Goal: Transaction & Acquisition: Purchase product/service

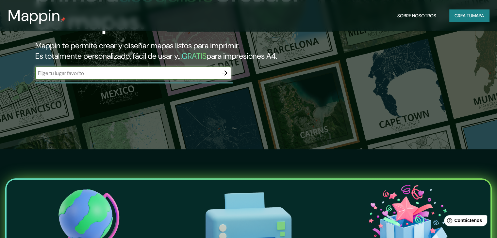
scroll to position [98, 0]
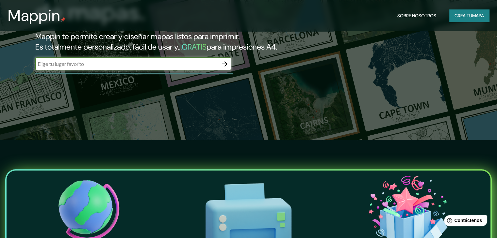
click at [226, 67] on icon "button" at bounding box center [224, 63] width 5 height 5
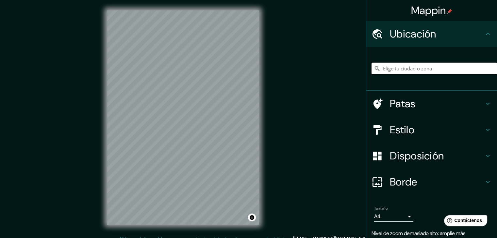
click at [245, 68] on input "Elige tu ciudad o zona" at bounding box center [433, 69] width 125 height 12
click at [245, 67] on input "[GEOGRAPHIC_DATA][PERSON_NAME], [GEOGRAPHIC_DATA], [GEOGRAPHIC_DATA]" at bounding box center [433, 69] width 125 height 12
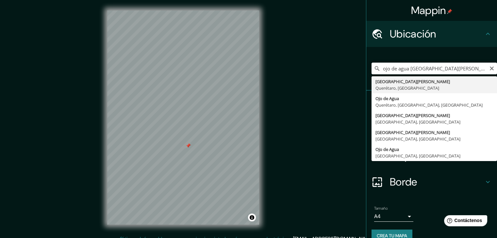
type input "[GEOGRAPHIC_DATA][PERSON_NAME], [GEOGRAPHIC_DATA], [GEOGRAPHIC_DATA]"
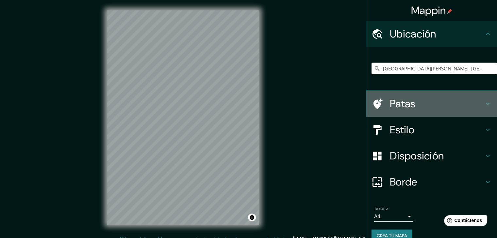
click at [245, 104] on icon at bounding box center [488, 104] width 4 height 2
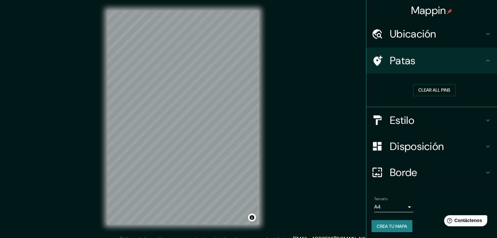
click at [245, 121] on icon at bounding box center [488, 120] width 4 height 2
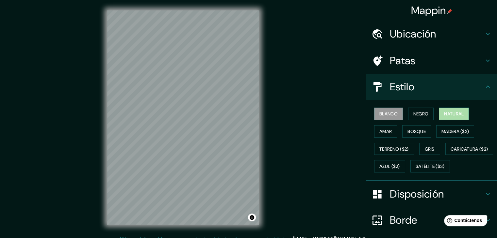
click at [245, 112] on font "Natural" at bounding box center [454, 114] width 20 height 6
click at [245, 131] on font "Bosque" at bounding box center [416, 132] width 18 height 6
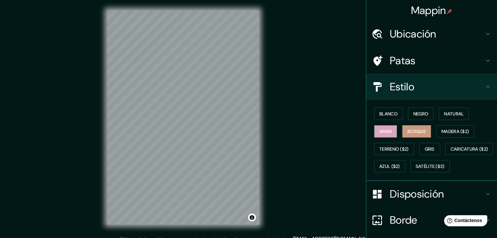
click at [245, 133] on font "Amar" at bounding box center [385, 132] width 12 height 6
click at [245, 149] on font "Gris" at bounding box center [430, 149] width 10 height 6
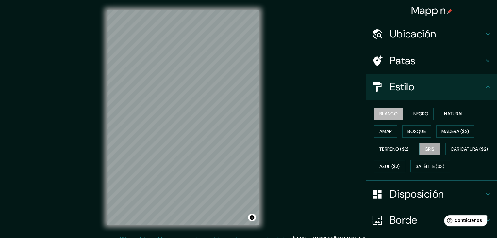
click at [245, 113] on font "Blanco" at bounding box center [388, 114] width 18 height 6
click at [245, 114] on font "Negro" at bounding box center [420, 114] width 15 height 6
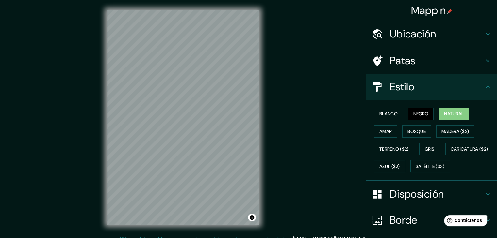
click at [245, 113] on font "Natural" at bounding box center [454, 114] width 20 height 6
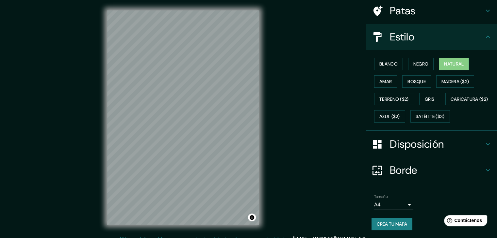
scroll to position [66, 0]
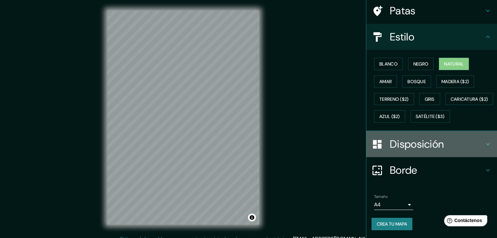
click at [245, 143] on icon at bounding box center [488, 144] width 8 height 8
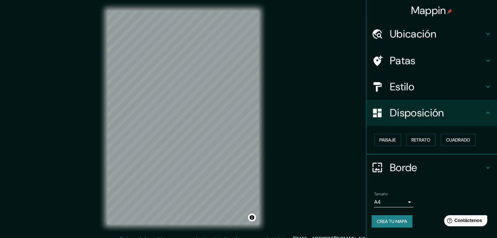
scroll to position [0, 0]
click at [245, 140] on font "Paisaje" at bounding box center [387, 140] width 16 height 6
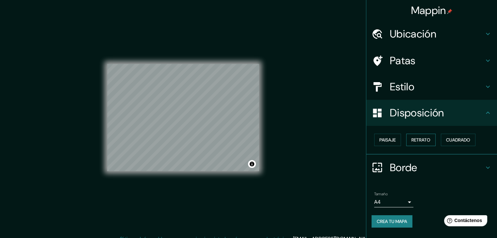
click at [245, 143] on font "Retrato" at bounding box center [420, 140] width 19 height 8
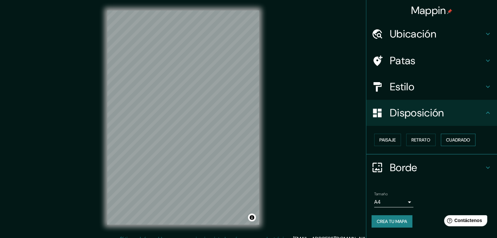
click at [245, 140] on font "Cuadrado" at bounding box center [458, 140] width 24 height 6
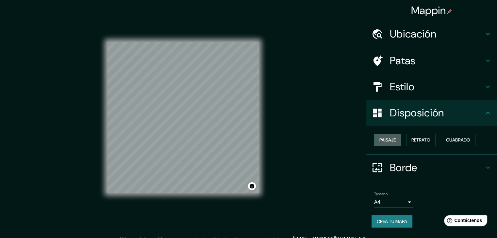
click at [245, 139] on font "Paisaje" at bounding box center [387, 140] width 16 height 6
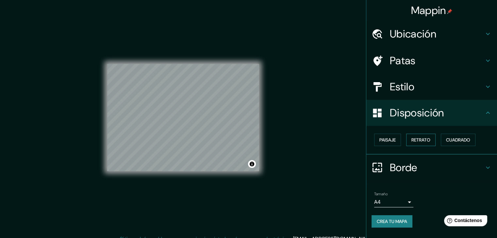
click at [245, 140] on font "Retrato" at bounding box center [420, 140] width 19 height 6
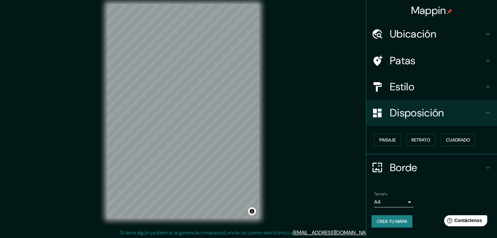
scroll to position [8, 0]
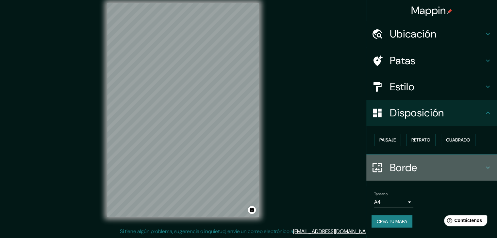
click at [245, 167] on icon at bounding box center [488, 168] width 8 height 8
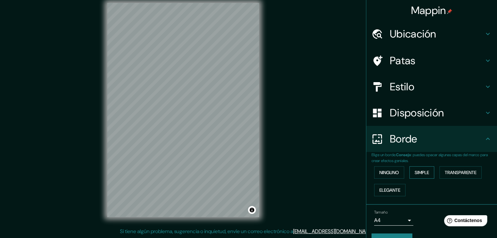
click at [245, 174] on font "Simple" at bounding box center [421, 173] width 14 height 6
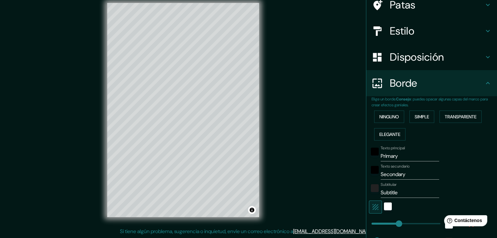
scroll to position [65, 0]
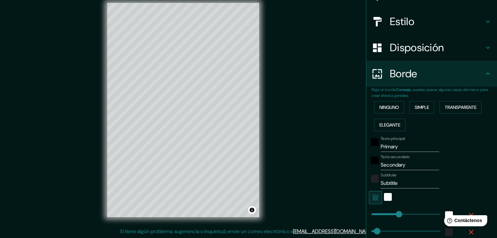
click at [245, 148] on input "Primary" at bounding box center [410, 147] width 58 height 10
drag, startPoint x: 397, startPoint y: 145, endPoint x: 362, endPoint y: 145, distance: 35.3
click at [245, 145] on div "Elige un borde. Consejo : puedes opacar algunas capas del marco para crear efec…" at bounding box center [431, 173] width 131 height 172
click at [245, 146] on input "Primary" at bounding box center [410, 147] width 58 height 10
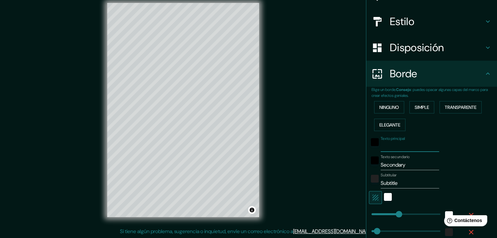
type input "37"
type input "o"
type input "37"
type input "oj"
type input "37"
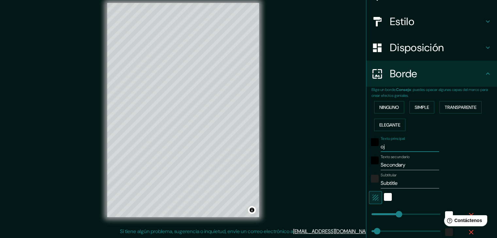
type input "ojo"
type input "37"
type input "ojo"
type input "37"
type input "ojo d"
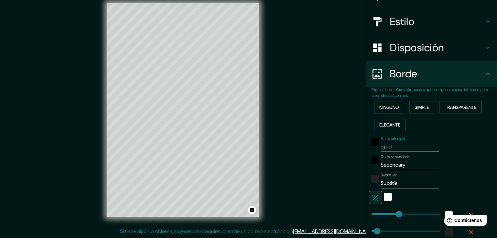
type input "37"
type input "ojo de"
type input "37"
type input "ojo de"
type input "37"
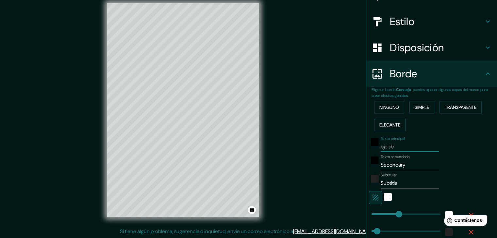
type input "ojo de a"
type input "37"
type input "ojo de ag"
type input "37"
type input "ojo de agua"
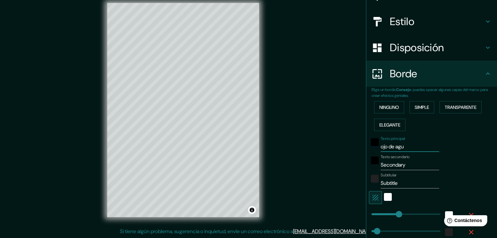
type input "37"
type input "ojo de agua"
type input "37"
type input "ojo de agua"
click at [245, 165] on input "Secondary" at bounding box center [410, 165] width 58 height 10
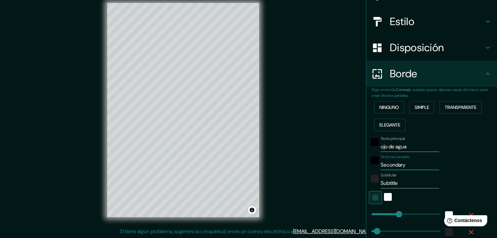
drag, startPoint x: 404, startPoint y: 165, endPoint x: 375, endPoint y: 165, distance: 28.7
click at [245, 165] on div "Texto secundario Secondary" at bounding box center [422, 163] width 107 height 16
type input "s"
type input "37"
type input "sa"
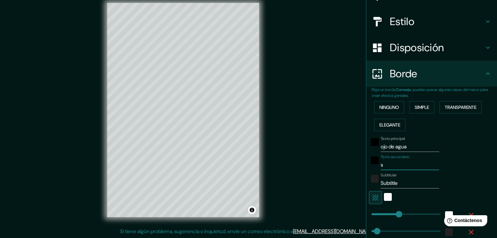
type input "37"
type input "san"
type input "37"
type input "san j"
type input "37"
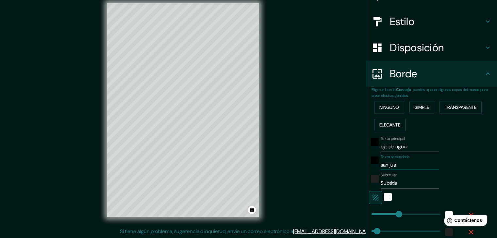
type input "san juan"
type input "37"
type input "san [PERSON_NAME] del"
type input "37"
type input "san [PERSON_NAME] del"
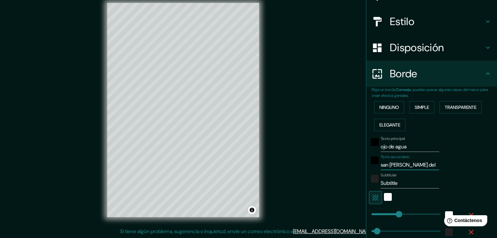
type input "37"
type input "san [PERSON_NAME] del r"
type input "37"
type input "san [PERSON_NAME] del ri"
type input "37"
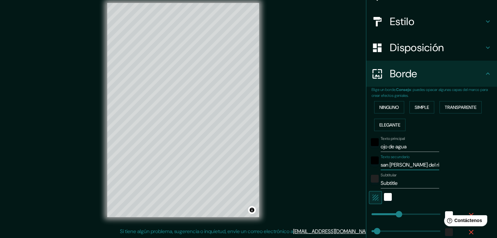
type input "[GEOGRAPHIC_DATA][PERSON_NAME]"
type input "37"
type input "[GEOGRAPHIC_DATA][PERSON_NAME]"
type input "37"
type input "[GEOGRAPHIC_DATA][PERSON_NAME]"
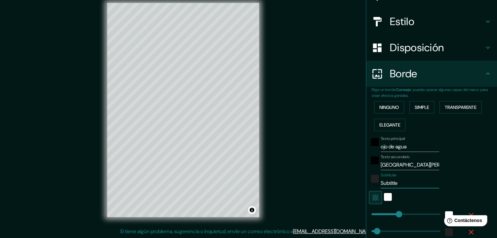
drag, startPoint x: 396, startPoint y: 183, endPoint x: 369, endPoint y: 183, distance: 27.1
click at [245, 183] on div "Subtitular Subtitle" at bounding box center [422, 181] width 107 height 16
type input "qu"
type input "37"
type input "que"
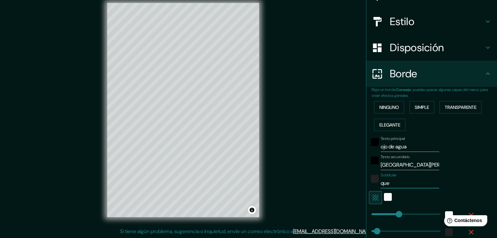
type input "37"
type input "quere"
type input "37"
type input "queret"
type input "37"
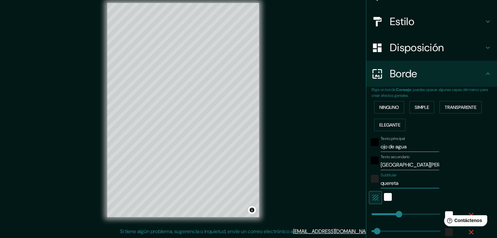
type input "queretar"
type input "37"
type input "queretaro"
type input "37"
click at [245, 183] on input "queretaro" at bounding box center [410, 183] width 58 height 10
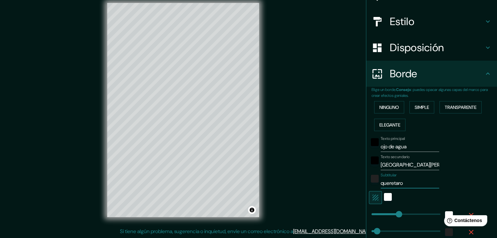
type input "ueretaro"
type input "37"
type input "queretaro"
type input "37"
type input "ueretaro"
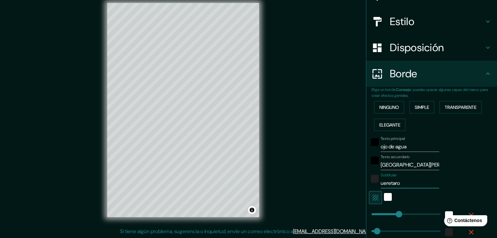
type input "37"
type input "Queretaro"
type input "37"
click at [245, 183] on input "Queretaro" at bounding box center [410, 183] width 58 height 10
type input "Quertaro"
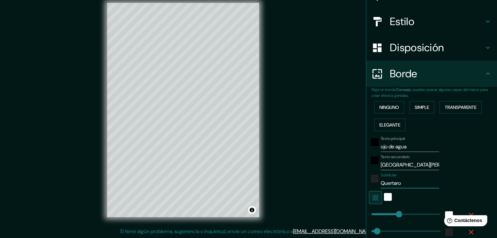
type input "37"
type input "Querètaro"
type input "37"
type input "Querètaro"
click at [245, 195] on div at bounding box center [422, 197] width 107 height 13
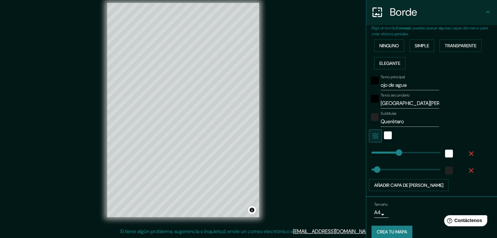
scroll to position [131, 0]
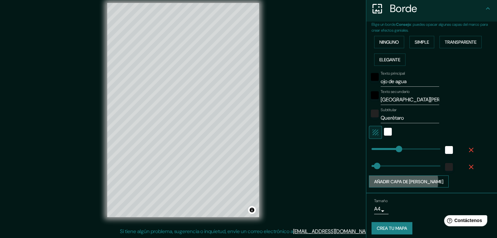
click at [245, 181] on font "Añadir capa de [PERSON_NAME]" at bounding box center [408, 182] width 69 height 6
type input "37"
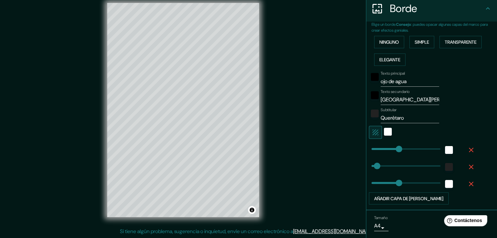
scroll to position [151, 0]
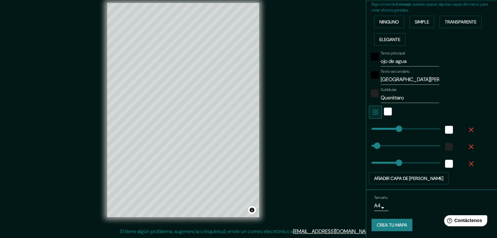
click at [245, 224] on font "Crea tu mapa" at bounding box center [392, 226] width 30 height 6
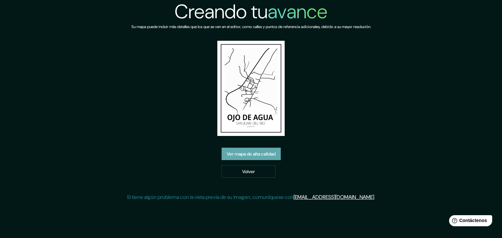
click at [244, 157] on font "Ver mapa de alta calidad" at bounding box center [251, 154] width 49 height 6
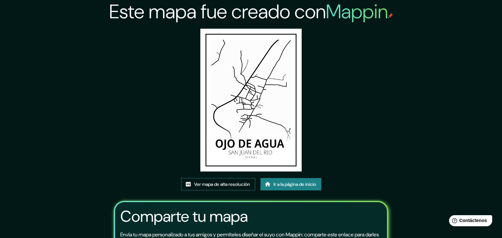
click at [204, 182] on font "Ver mapa de alta resolución" at bounding box center [222, 185] width 56 height 6
click at [280, 182] on font "Ir a la página de inicio" at bounding box center [294, 185] width 42 height 6
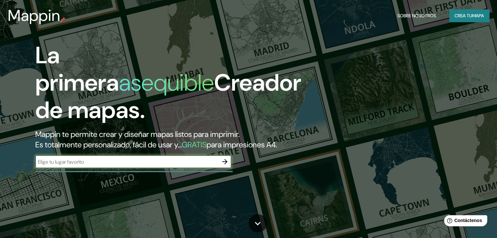
click at [107, 166] on input "text" at bounding box center [126, 162] width 183 height 8
type input "ojo de agua"
click at [223, 166] on icon "button" at bounding box center [225, 162] width 8 height 8
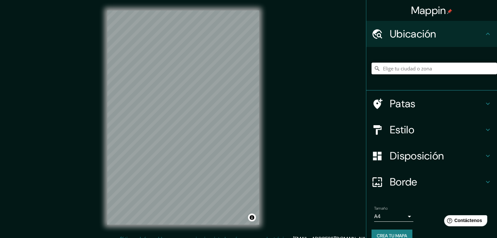
click at [400, 68] on input "Elige tu ciudad o zona" at bounding box center [433, 69] width 125 height 12
click at [179, 137] on div at bounding box center [180, 136] width 5 height 5
click at [185, 133] on div at bounding box center [184, 134] width 5 height 5
click at [180, 134] on div at bounding box center [181, 134] width 5 height 5
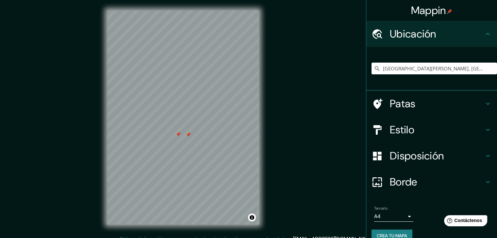
click at [177, 134] on div at bounding box center [177, 134] width 5 height 5
click at [187, 135] on div at bounding box center [188, 134] width 5 height 5
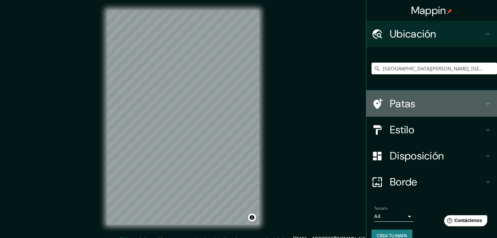
click at [397, 105] on font "Patas" at bounding box center [403, 104] width 26 height 14
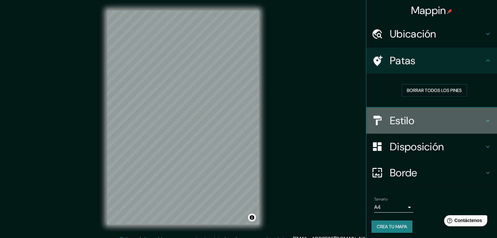
click at [403, 118] on font "Estilo" at bounding box center [402, 121] width 24 height 14
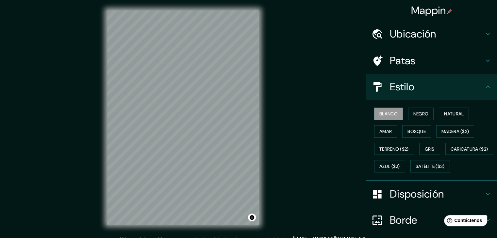
click at [278, 119] on div "Mappin Ubicación San Juan del Río, Querétaro, México San Juan del Río Querétaro…" at bounding box center [248, 123] width 497 height 246
click at [427, 31] on font "Ubicación" at bounding box center [413, 34] width 46 height 14
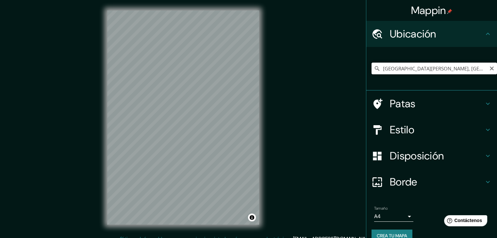
click at [378, 68] on input "[GEOGRAPHIC_DATA][PERSON_NAME], [GEOGRAPHIC_DATA], [GEOGRAPHIC_DATA]" at bounding box center [433, 69] width 125 height 12
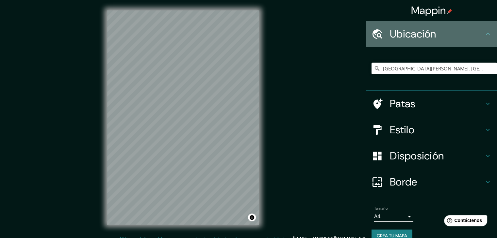
click at [484, 34] on icon at bounding box center [488, 34] width 8 height 8
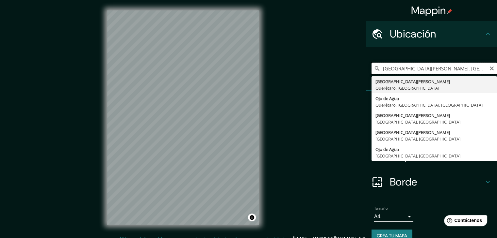
click at [378, 68] on input "[GEOGRAPHIC_DATA][PERSON_NAME], [GEOGRAPHIC_DATA], [GEOGRAPHIC_DATA]" at bounding box center [433, 69] width 125 height 12
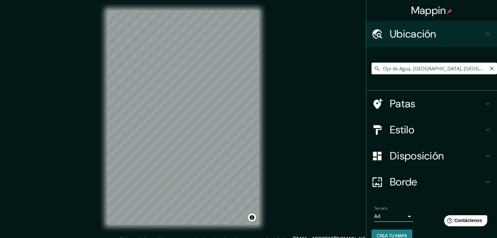
click at [407, 68] on input "Ojo de Agua, Querétaro, Querétaro, México" at bounding box center [433, 69] width 125 height 12
click at [458, 68] on input "Ojo de Agua, Querétaro, Querétaro, México" at bounding box center [433, 69] width 125 height 12
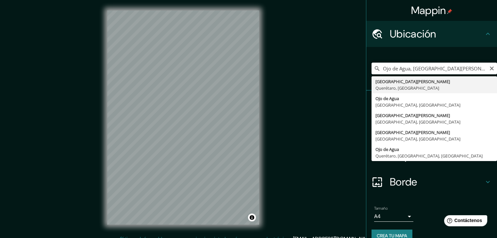
click at [461, 69] on input "Ojo de Agua, san juan del rio, México" at bounding box center [433, 69] width 125 height 12
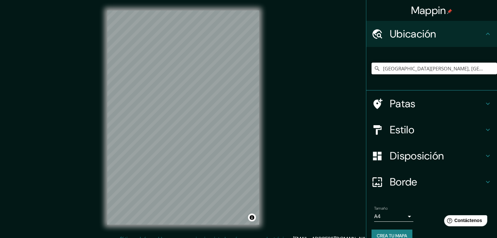
scroll to position [11, 0]
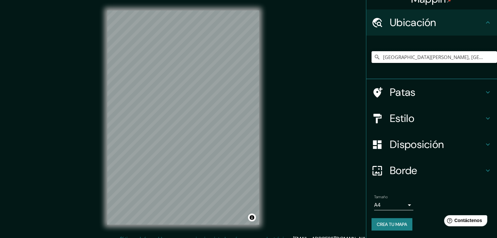
type input "[GEOGRAPHIC_DATA][PERSON_NAME], [GEOGRAPHIC_DATA], [GEOGRAPHIC_DATA]"
click at [388, 223] on font "Crea tu mapa" at bounding box center [392, 225] width 30 height 6
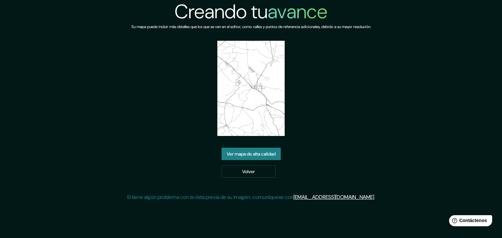
click at [242, 151] on font "Ver mapa de alta calidad" at bounding box center [251, 154] width 49 height 6
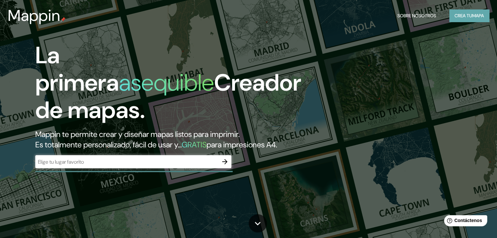
click at [465, 13] on font "Crea tu" at bounding box center [463, 16] width 18 height 6
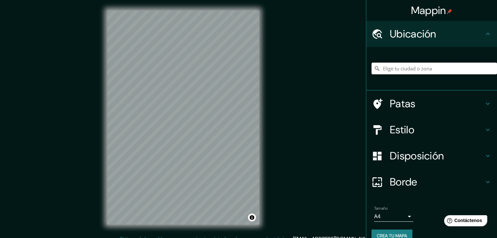
click at [376, 68] on input "Elige tu ciudad o zona" at bounding box center [433, 69] width 125 height 12
click at [195, 113] on div at bounding box center [194, 113] width 5 height 5
click at [191, 113] on div at bounding box center [191, 113] width 5 height 5
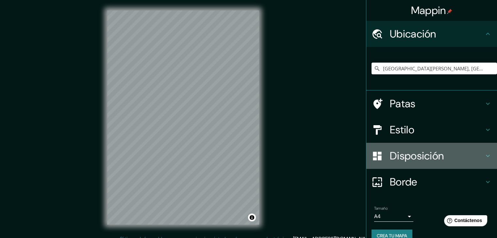
click at [484, 157] on icon at bounding box center [488, 156] width 8 height 8
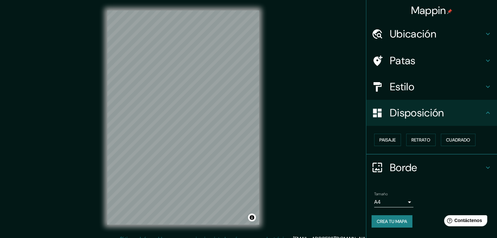
click at [486, 31] on icon at bounding box center [488, 34] width 8 height 8
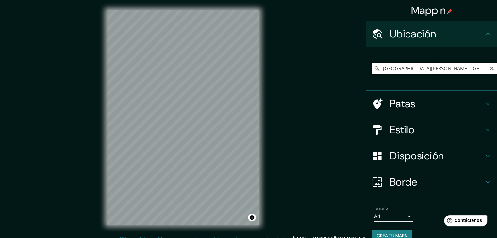
click at [377, 70] on input "San Juan del Río, Querétaro, México" at bounding box center [433, 69] width 125 height 12
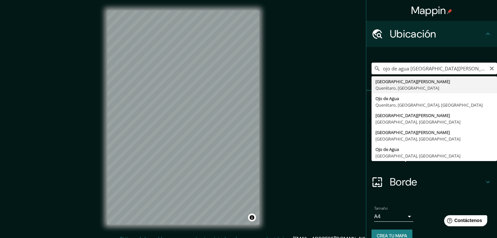
type input "San Juan del Río, Querétaro, México"
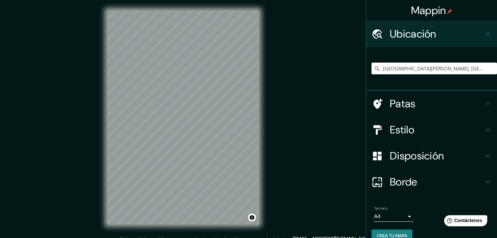
click at [371, 36] on icon at bounding box center [376, 33] width 11 height 11
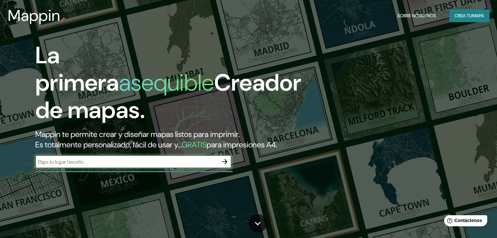
click at [94, 166] on input "text" at bounding box center [126, 162] width 183 height 8
click at [77, 166] on input "text" at bounding box center [126, 162] width 183 height 8
type input "san [PERSON_NAME] del rio queretaro"
click at [225, 165] on icon "button" at bounding box center [224, 161] width 5 height 5
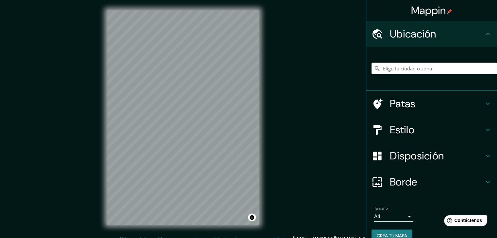
click at [430, 70] on input "Elige tu ciudad o zona" at bounding box center [433, 69] width 125 height 12
click at [425, 68] on input "Elige tu ciudad o zona" at bounding box center [433, 69] width 125 height 12
type input "[GEOGRAPHIC_DATA][PERSON_NAME], [GEOGRAPHIC_DATA], [GEOGRAPHIC_DATA]"
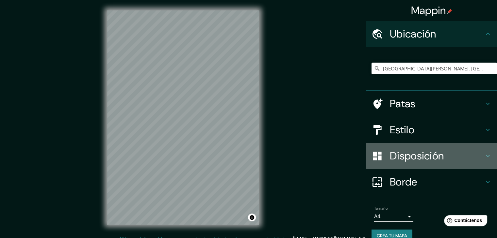
click at [404, 157] on font "Disposición" at bounding box center [417, 156] width 54 height 14
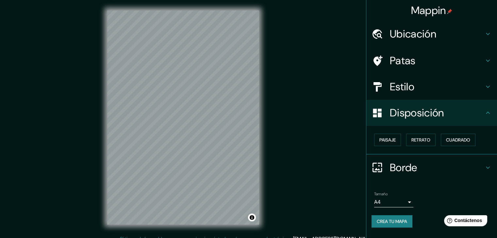
click at [393, 86] on font "Estilo" at bounding box center [402, 87] width 24 height 14
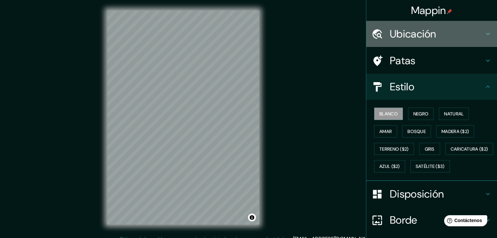
click at [397, 34] on font "Ubicación" at bounding box center [413, 34] width 46 height 14
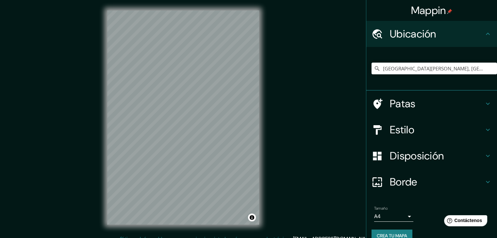
click at [274, 176] on div "Mappin Ubicación [GEOGRAPHIC_DATA][PERSON_NAME], [GEOGRAPHIC_DATA], [GEOGRAPHIC…" at bounding box center [248, 123] width 497 height 246
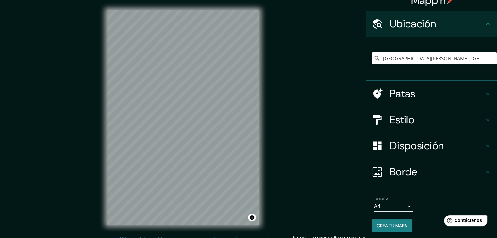
click at [490, 101] on div "Patas" at bounding box center [431, 94] width 131 height 26
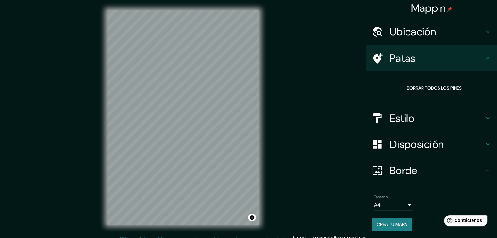
scroll to position [2, 0]
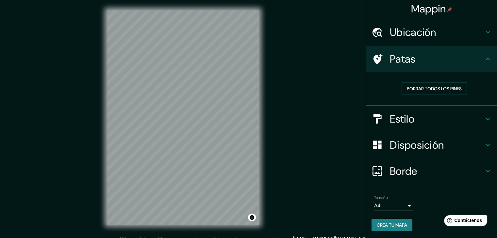
click at [486, 32] on icon at bounding box center [488, 32] width 4 height 2
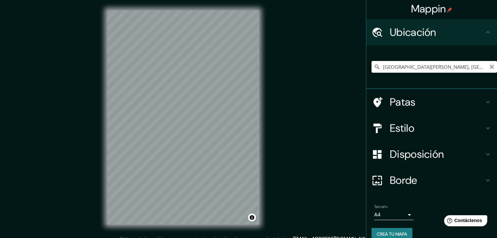
click at [490, 67] on icon "Claro" at bounding box center [492, 67] width 4 height 4
type input "[GEOGRAPHIC_DATA][PERSON_NAME], [GEOGRAPHIC_DATA], [GEOGRAPHIC_DATA]"
click at [180, 145] on div at bounding box center [180, 145] width 5 height 5
click at [174, 136] on div at bounding box center [173, 136] width 5 height 5
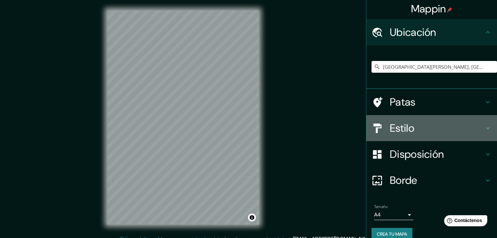
click at [486, 127] on icon at bounding box center [488, 128] width 4 height 2
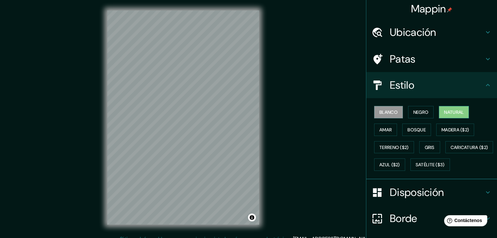
click at [460, 111] on font "Natural" at bounding box center [454, 112] width 20 height 6
click at [425, 113] on font "Negro" at bounding box center [420, 112] width 15 height 6
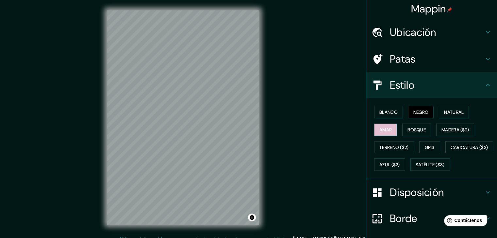
click at [383, 129] on font "Amar" at bounding box center [385, 130] width 12 height 6
click at [407, 129] on font "Bosque" at bounding box center [416, 130] width 18 height 6
click at [486, 85] on icon at bounding box center [488, 85] width 4 height 2
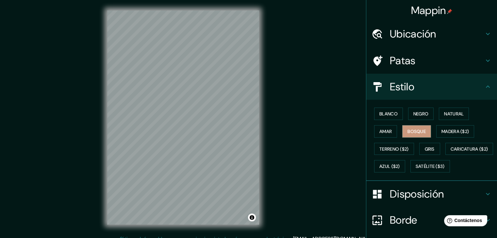
scroll to position [33, 0]
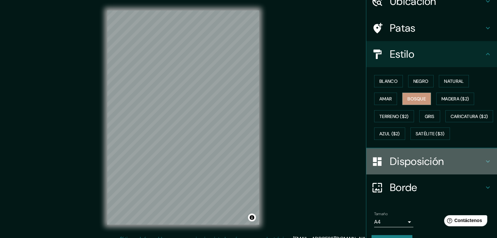
click at [484, 166] on icon at bounding box center [488, 162] width 8 height 8
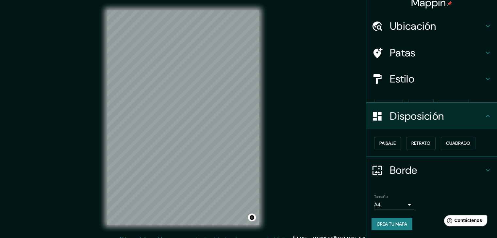
scroll to position [0, 0]
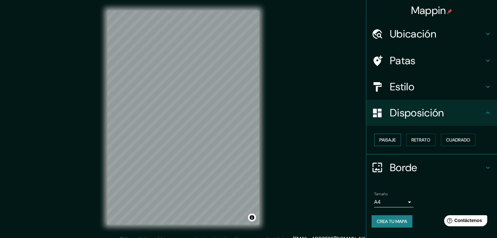
click at [388, 140] on font "Paisaje" at bounding box center [387, 140] width 16 height 6
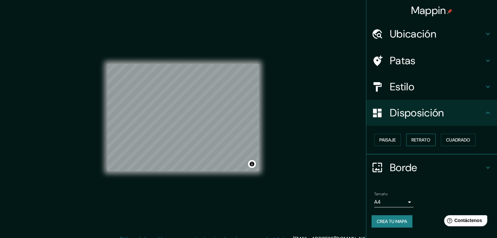
click at [418, 139] on font "Retrato" at bounding box center [420, 140] width 19 height 6
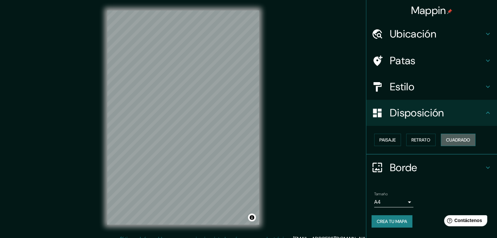
click at [460, 138] on font "Cuadrado" at bounding box center [458, 140] width 24 height 6
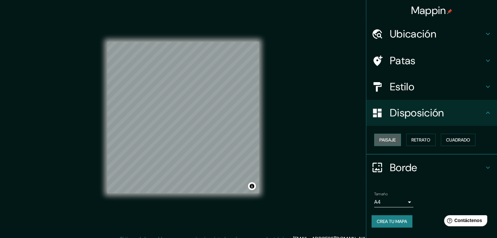
click at [392, 138] on font "Paisaje" at bounding box center [387, 140] width 16 height 6
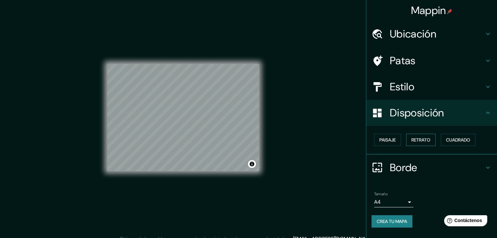
click at [424, 141] on font "Retrato" at bounding box center [420, 140] width 19 height 6
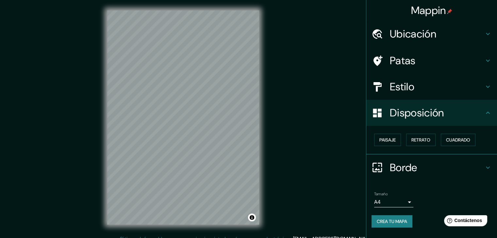
click at [488, 166] on icon at bounding box center [488, 168] width 8 height 8
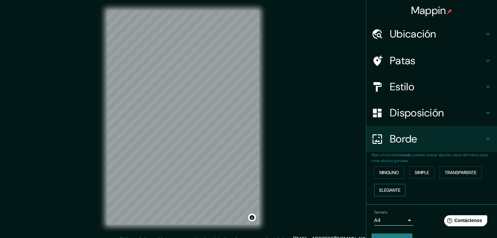
click at [384, 189] on font "Elegante" at bounding box center [389, 190] width 21 height 6
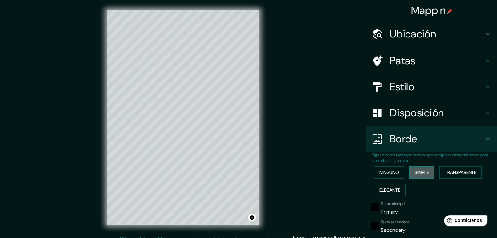
click at [415, 174] on font "Simple" at bounding box center [421, 173] width 14 height 6
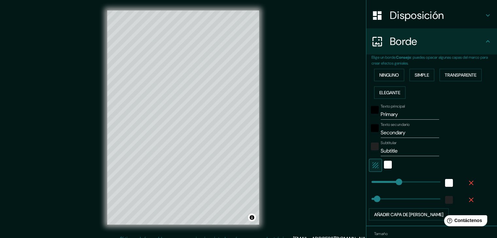
scroll to position [98, 0]
click at [371, 164] on icon "button" at bounding box center [375, 165] width 8 height 8
click at [371, 165] on icon "button" at bounding box center [375, 165] width 8 height 8
type input "37"
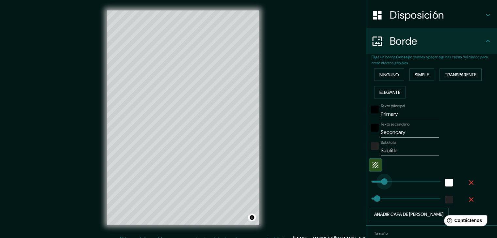
type input "52"
drag, startPoint x: 394, startPoint y: 181, endPoint x: 374, endPoint y: 185, distance: 20.3
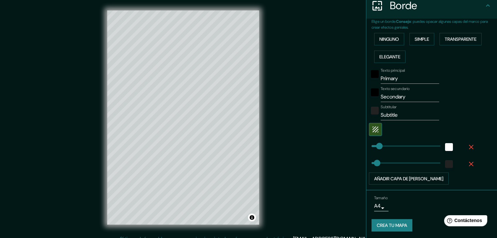
scroll to position [134, 0]
type input "253"
drag, startPoint x: 373, startPoint y: 163, endPoint x: 404, endPoint y: 166, distance: 31.2
type input "47"
drag, startPoint x: 404, startPoint y: 162, endPoint x: 373, endPoint y: 165, distance: 30.5
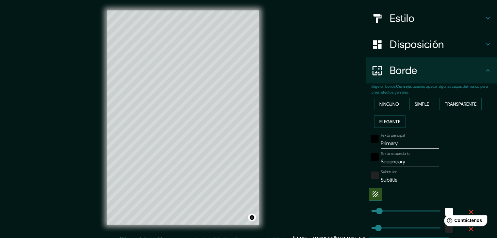
scroll to position [66, 0]
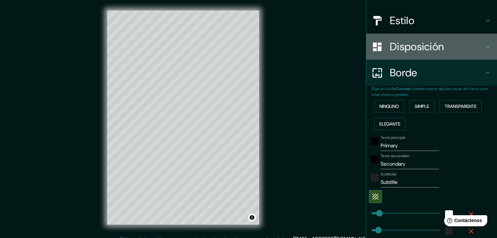
click at [486, 46] on icon at bounding box center [488, 47] width 4 height 2
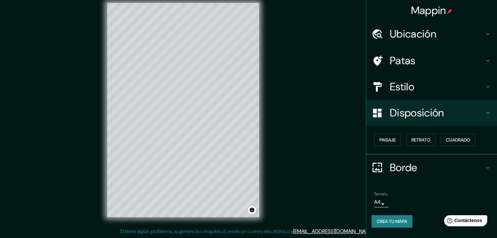
scroll to position [0, 0]
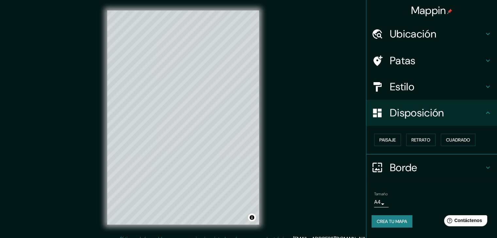
click at [489, 84] on icon at bounding box center [488, 87] width 8 height 8
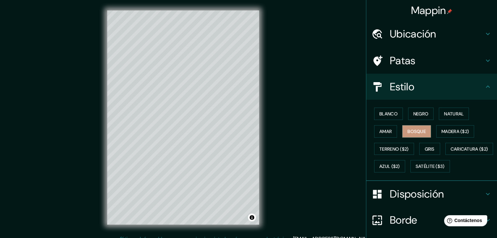
click at [484, 61] on icon at bounding box center [488, 61] width 8 height 8
